Goal: Go to known website: Go to known website

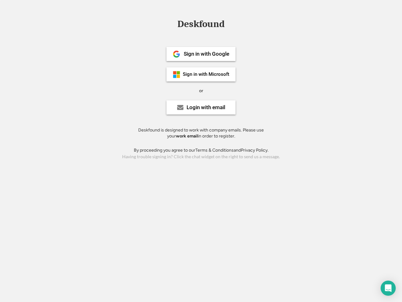
click at [201, 90] on div "or" at bounding box center [201, 91] width 4 height 6
click at [201, 25] on div "Deskfound" at bounding box center [200, 24] width 53 height 10
click at [172, 24] on div "Deskfound" at bounding box center [201, 25] width 402 height 12
click at [201, 25] on div "Deskfound" at bounding box center [200, 24] width 53 height 10
click at [201, 91] on div "or" at bounding box center [201, 91] width 4 height 6
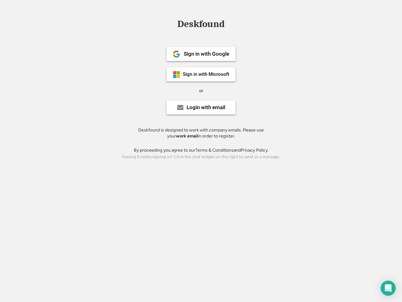
click at [201, 54] on div "Sign in with Google" at bounding box center [207, 53] width 46 height 5
click at [206, 54] on div "Sign in with Google" at bounding box center [207, 53] width 46 height 5
click at [177, 54] on img at bounding box center [177, 54] width 8 height 8
click at [201, 74] on div "Sign in with Microsoft" at bounding box center [206, 74] width 47 height 5
click at [206, 74] on div "Sign in with Microsoft" at bounding box center [206, 74] width 47 height 5
